Goal: Information Seeking & Learning: Learn about a topic

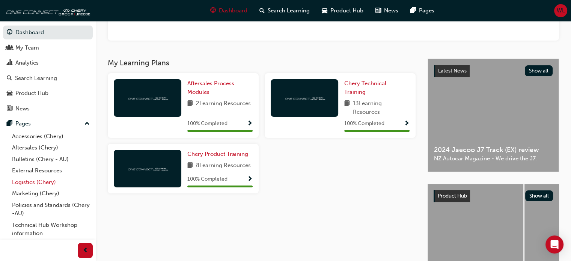
scroll to position [12, 0]
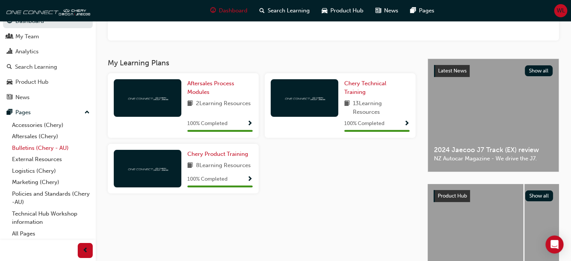
click at [28, 146] on link "Bulletins (Chery - AU)" at bounding box center [51, 148] width 84 height 12
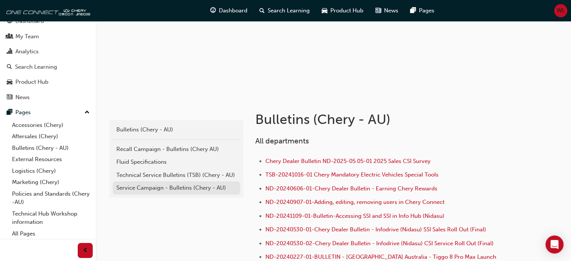
scroll to position [12, 0]
click at [170, 188] on div "Service Campaign - Bulletins (Chery - AU)" at bounding box center [176, 188] width 120 height 9
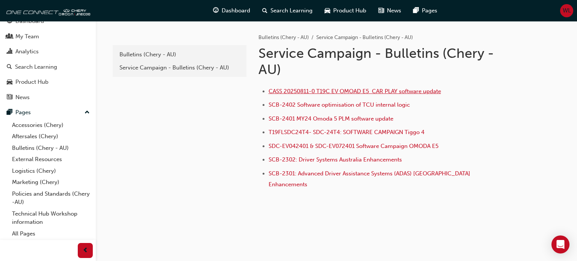
click at [344, 90] on span "CASS 20250811-0 T19C EV OMOAD E5 CAR PLAY software update" at bounding box center [354, 91] width 172 height 7
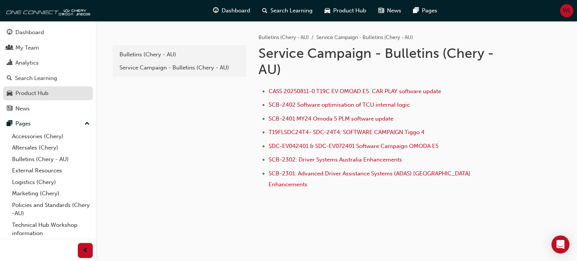
click at [38, 92] on div "Product Hub" at bounding box center [31, 93] width 33 height 9
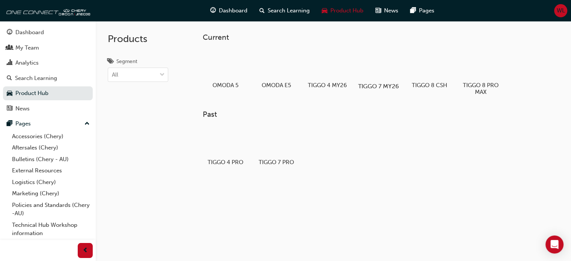
click at [380, 66] on div at bounding box center [379, 65] width 42 height 30
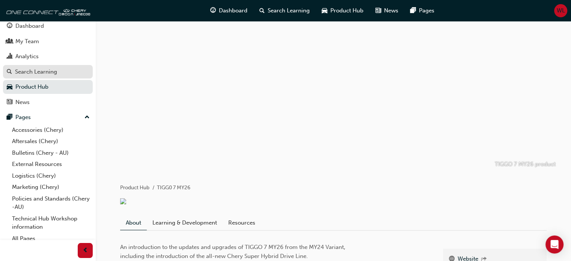
scroll to position [12, 0]
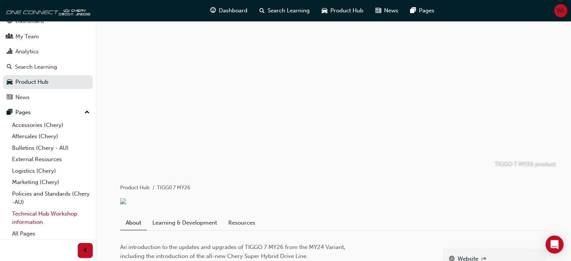
click at [19, 214] on link "Technical Hub Workshop information" at bounding box center [51, 218] width 84 height 20
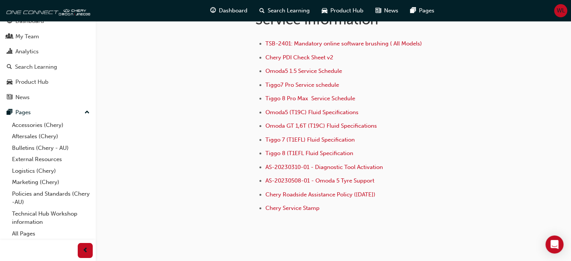
scroll to position [533, 0]
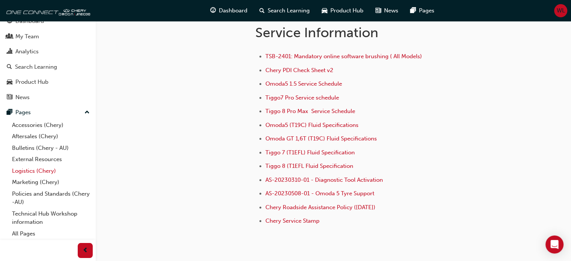
click at [26, 170] on link "Logistics (Chery)" at bounding box center [51, 171] width 84 height 12
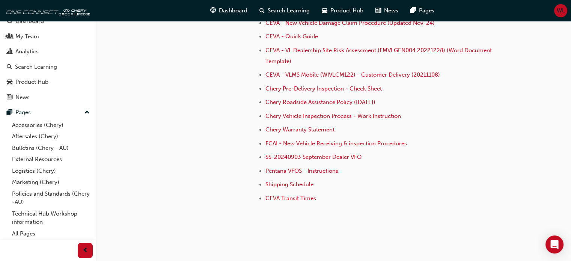
scroll to position [255, 0]
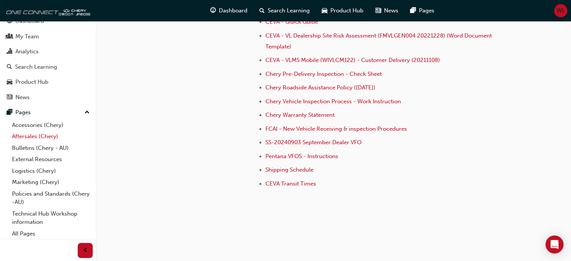
click at [27, 133] on link "Aftersales (Chery)" at bounding box center [51, 137] width 84 height 12
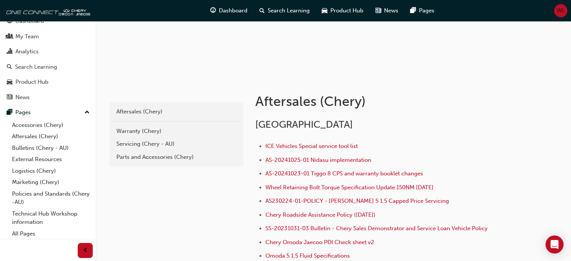
scroll to position [113, 0]
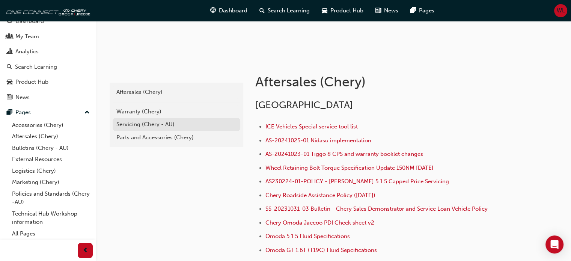
click at [143, 125] on div "Servicing (Chery - AU)" at bounding box center [176, 124] width 120 height 9
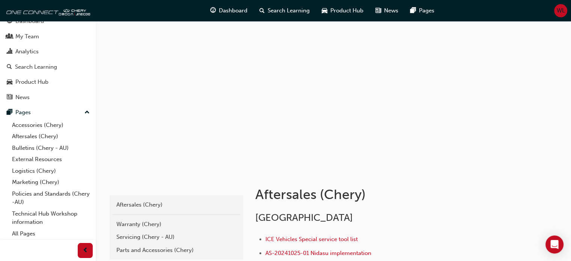
scroll to position [113, 0]
